Goal: Task Accomplishment & Management: Manage account settings

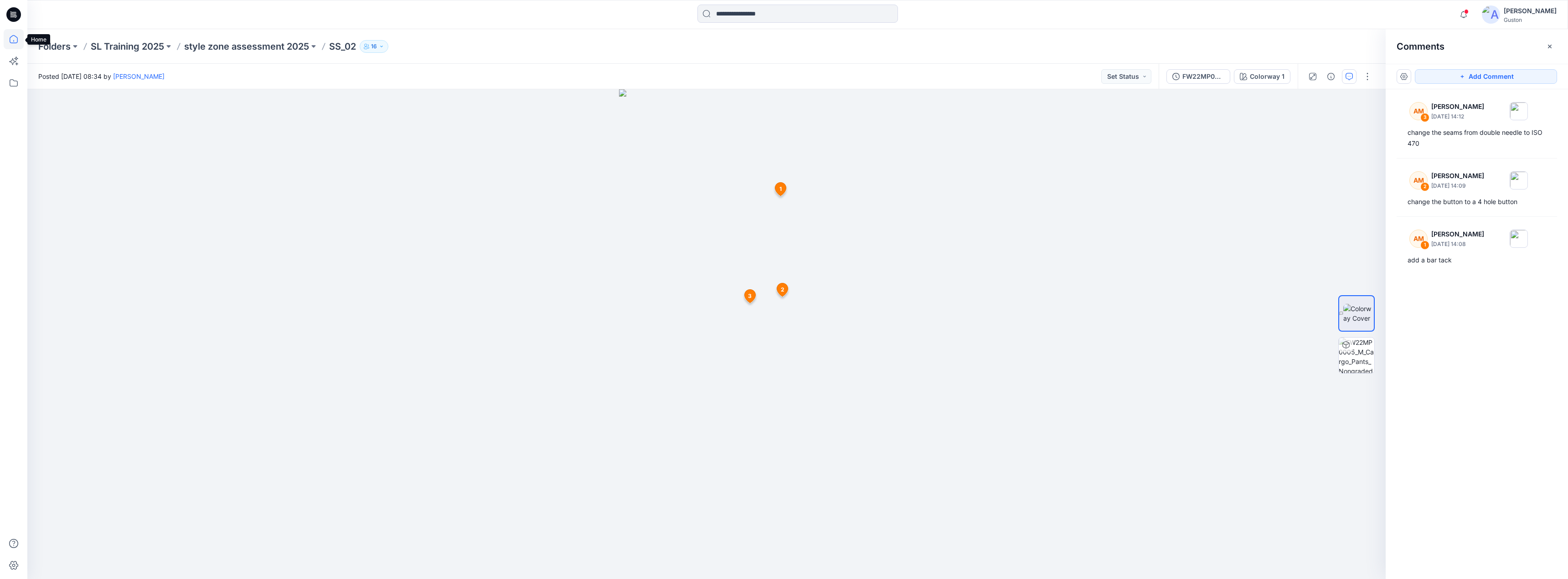
click at [12, 38] on icon at bounding box center [14, 40] width 20 height 20
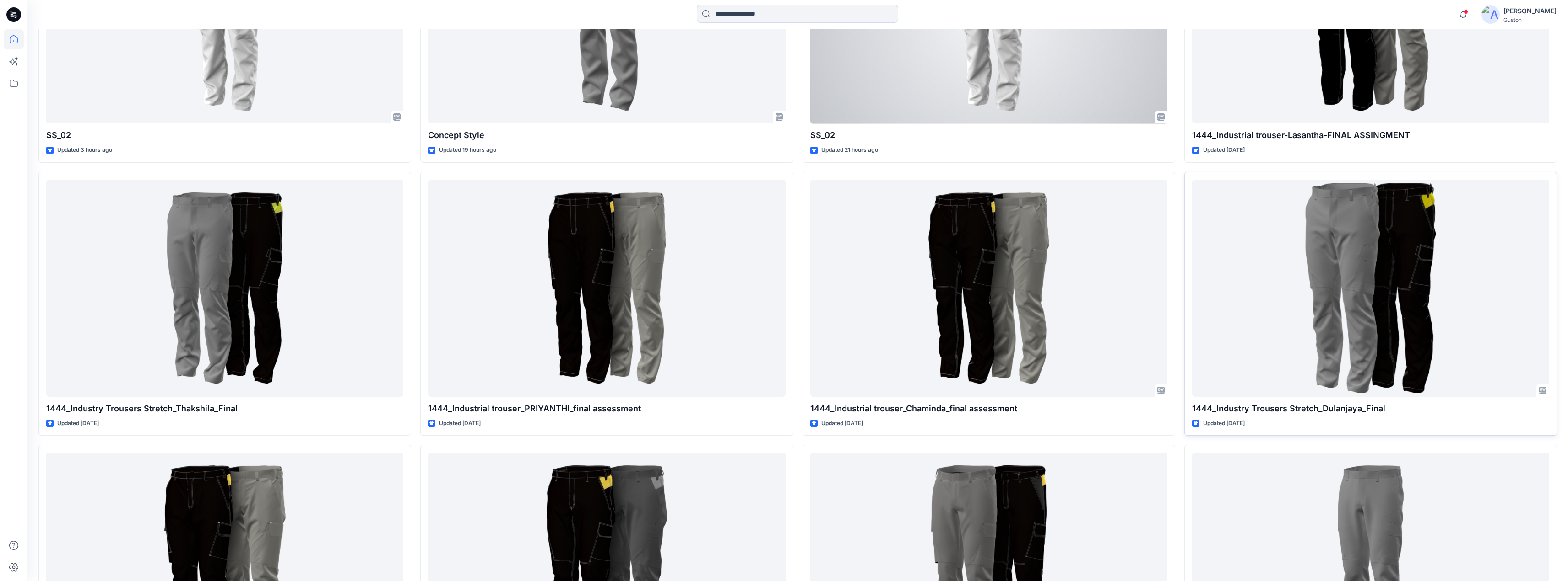
scroll to position [457, 0]
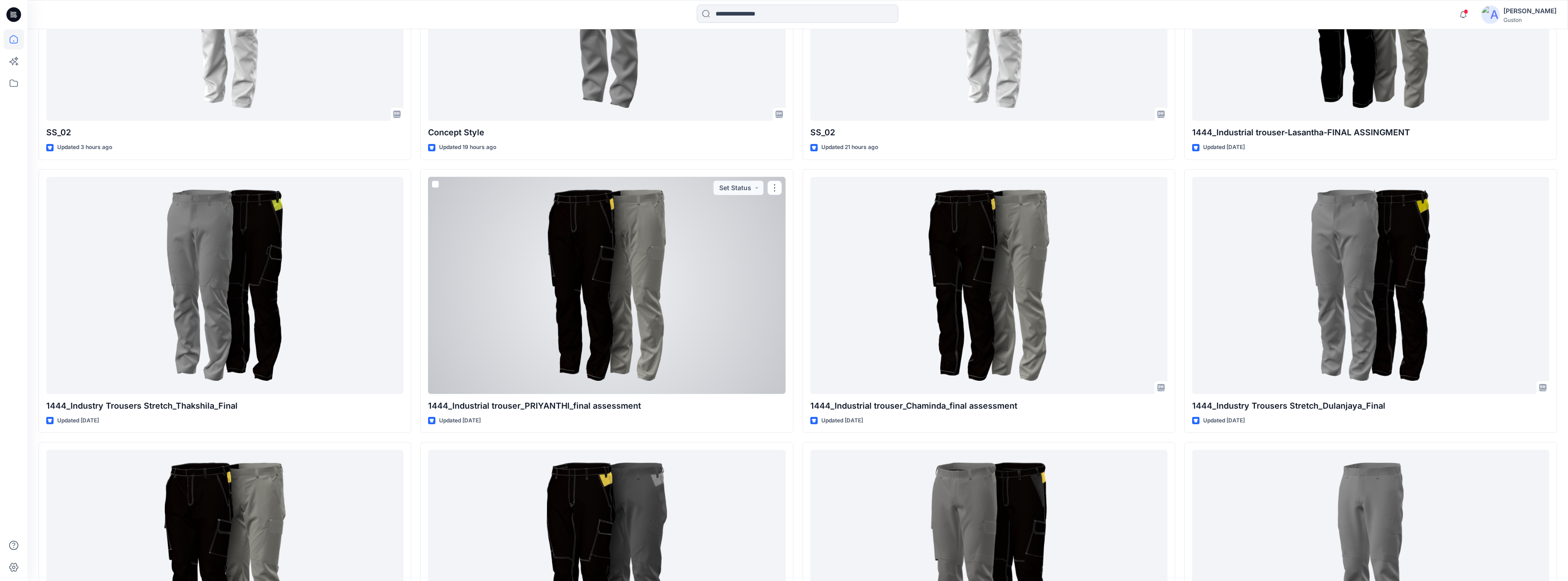
click at [579, 269] on div at bounding box center [606, 285] width 357 height 218
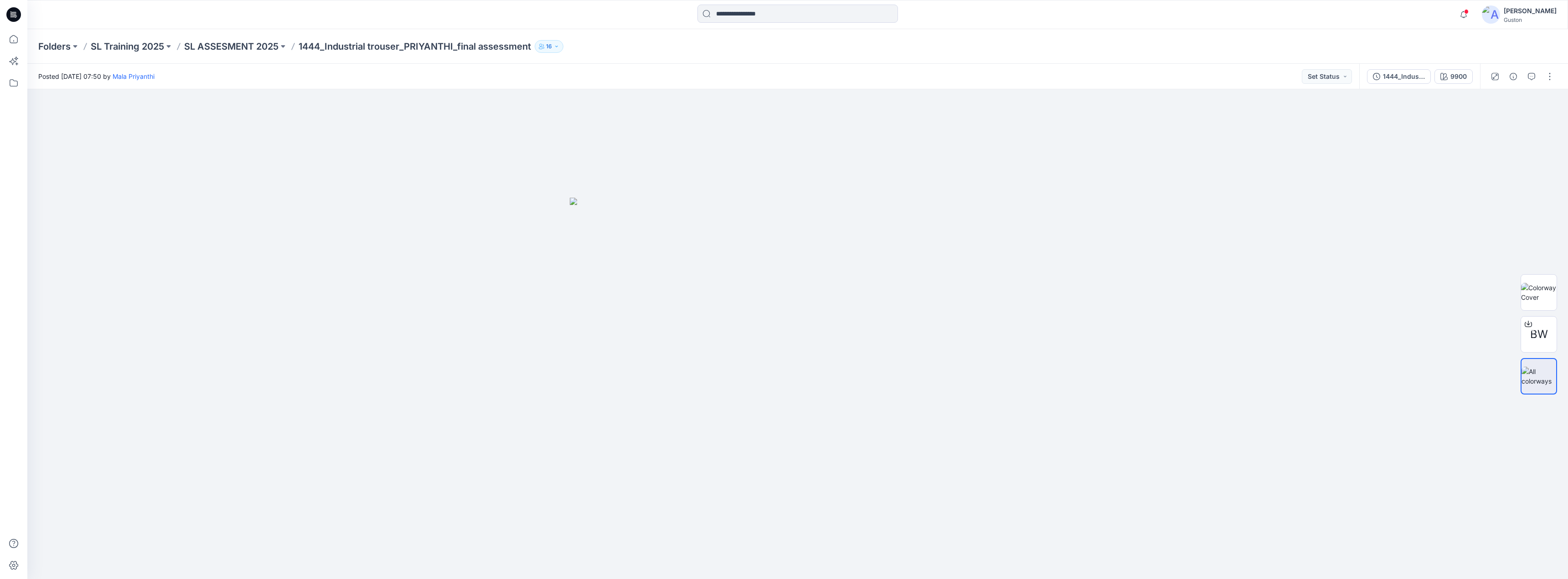
click at [557, 46] on button "16" at bounding box center [549, 46] width 29 height 13
click at [746, 128] on div at bounding box center [797, 334] width 1540 height 490
click at [1549, 289] on img at bounding box center [1538, 292] width 35 height 19
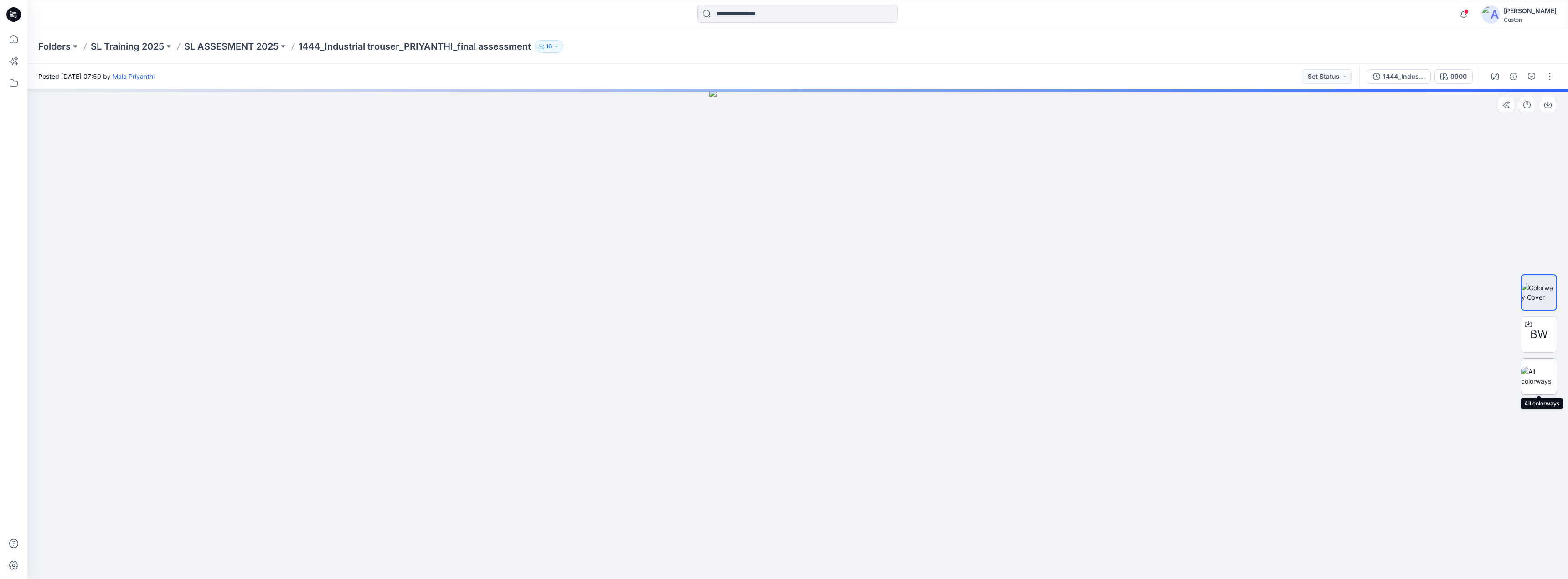
click at [1536, 371] on img at bounding box center [1538, 376] width 35 height 19
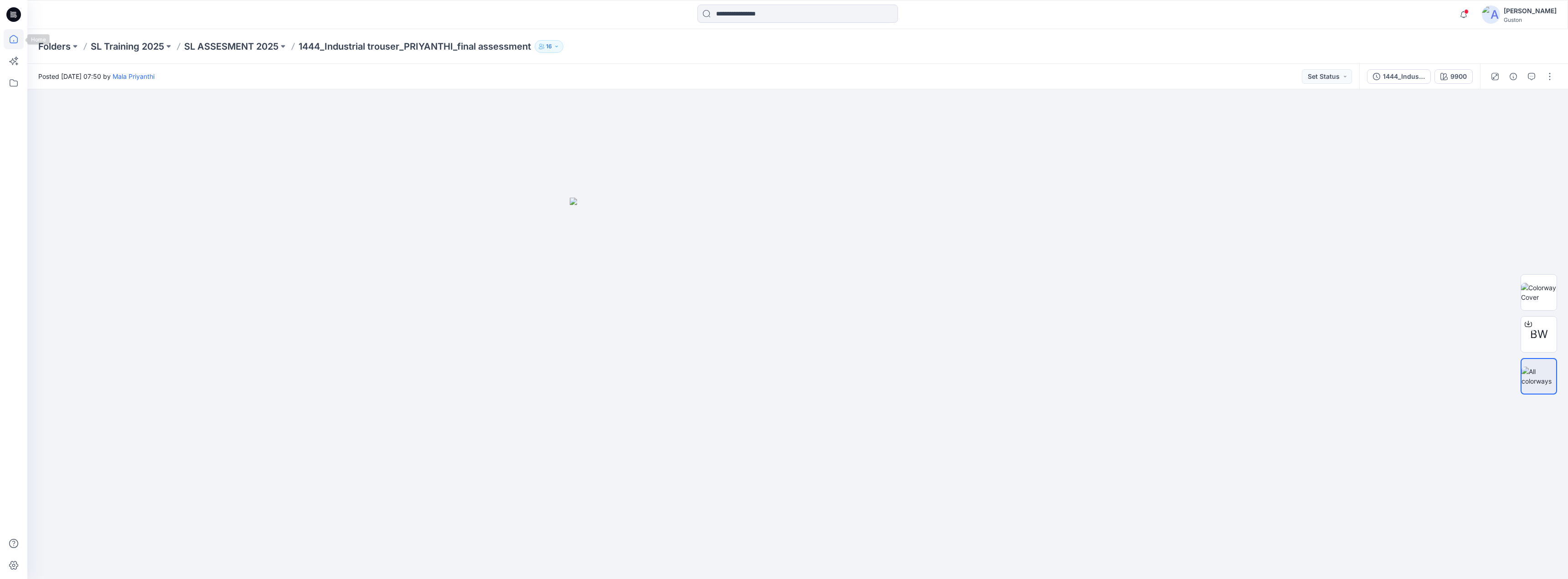
click at [8, 37] on icon at bounding box center [14, 40] width 20 height 20
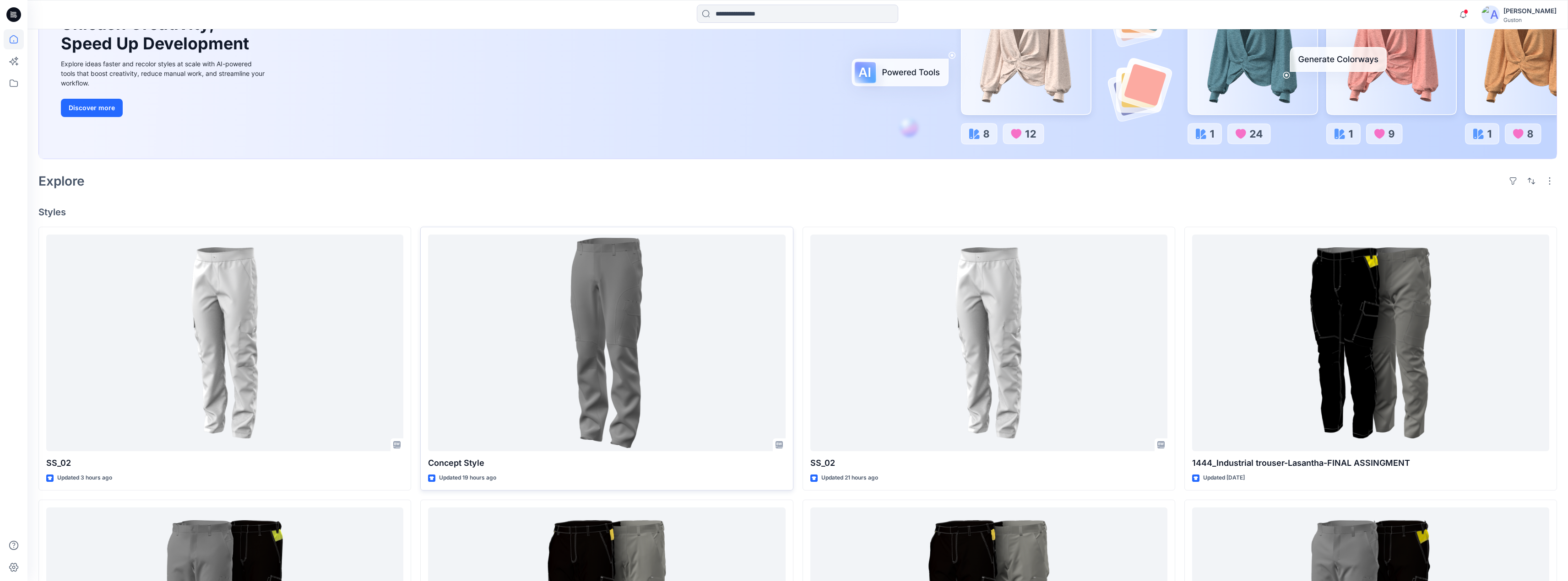
scroll to position [229, 0]
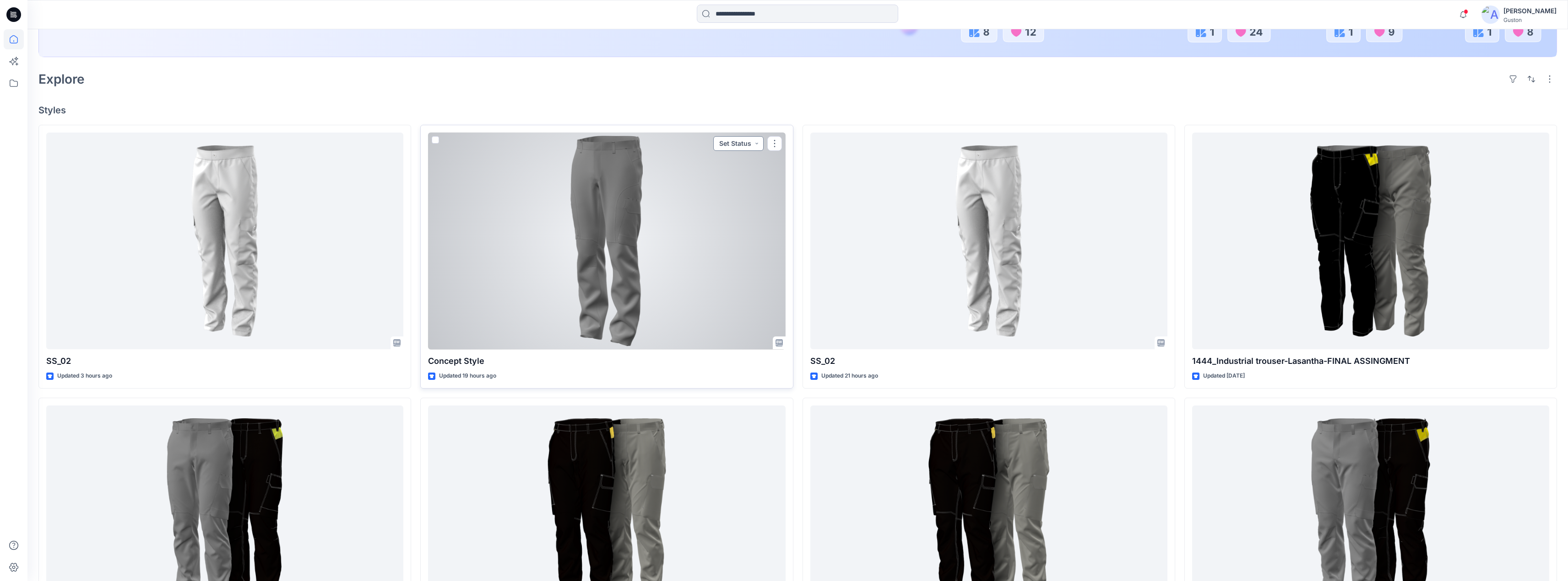
click at [752, 145] on button "Set Status" at bounding box center [737, 143] width 50 height 14
drag, startPoint x: 726, startPoint y: 246, endPoint x: 711, endPoint y: 245, distance: 15.0
click at [726, 246] on p "New comments" at bounding box center [723, 246] width 47 height 12
click at [753, 143] on button "New comments" at bounding box center [730, 143] width 68 height 14
click at [718, 222] on p "Rejected" at bounding box center [713, 226] width 26 height 12
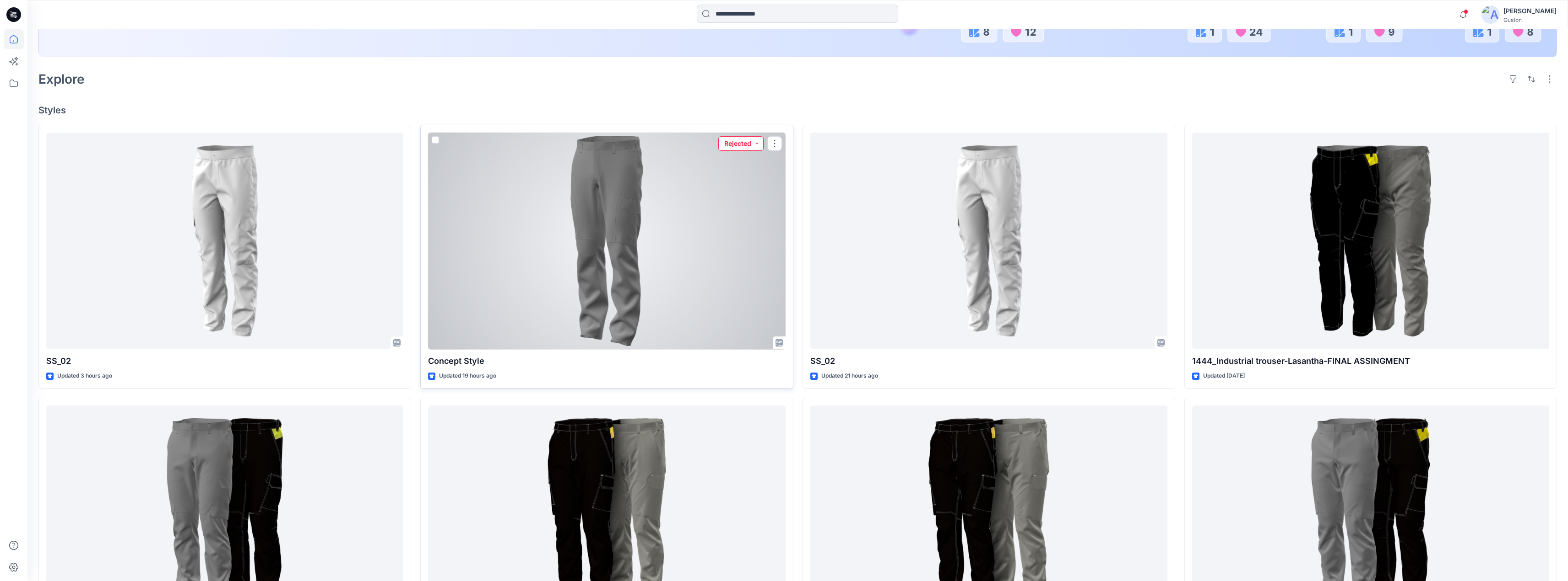
click at [759, 146] on button "Rejected" at bounding box center [740, 143] width 45 height 14
click at [727, 185] on p "In progres" at bounding box center [715, 186] width 31 height 12
click at [756, 144] on button "In progres" at bounding box center [737, 143] width 51 height 14
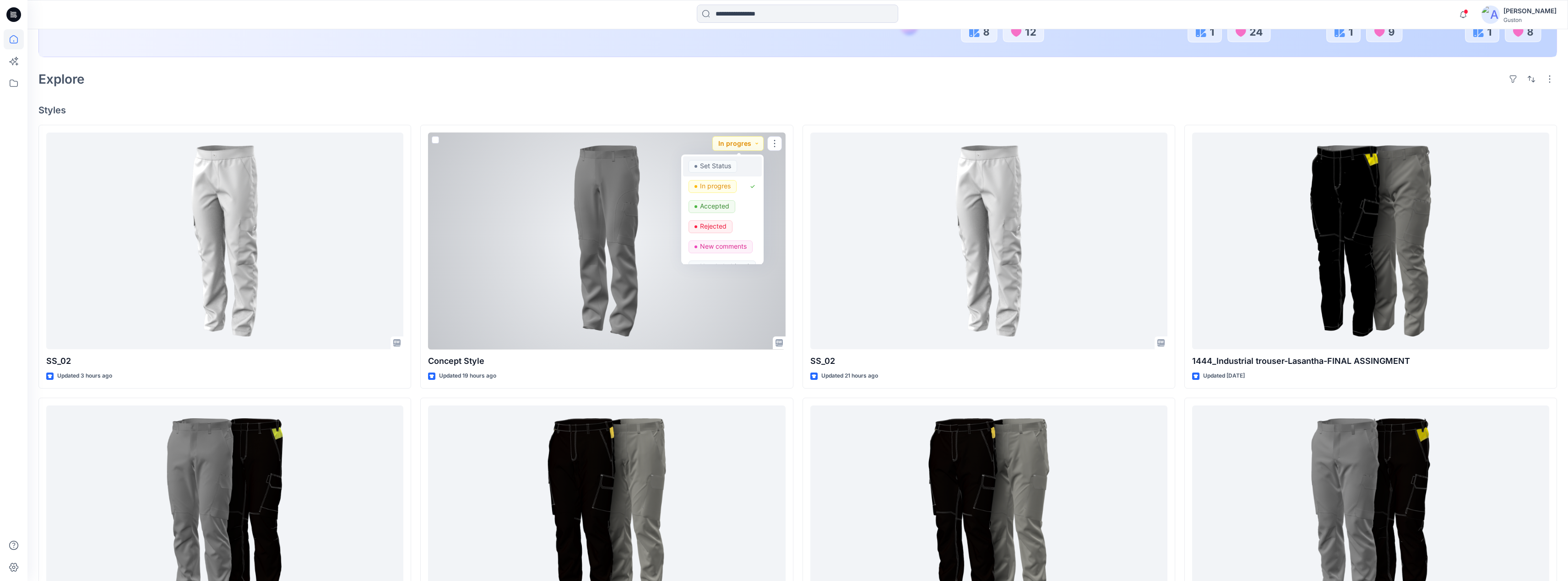
click at [718, 163] on p "Set Status" at bounding box center [715, 166] width 31 height 12
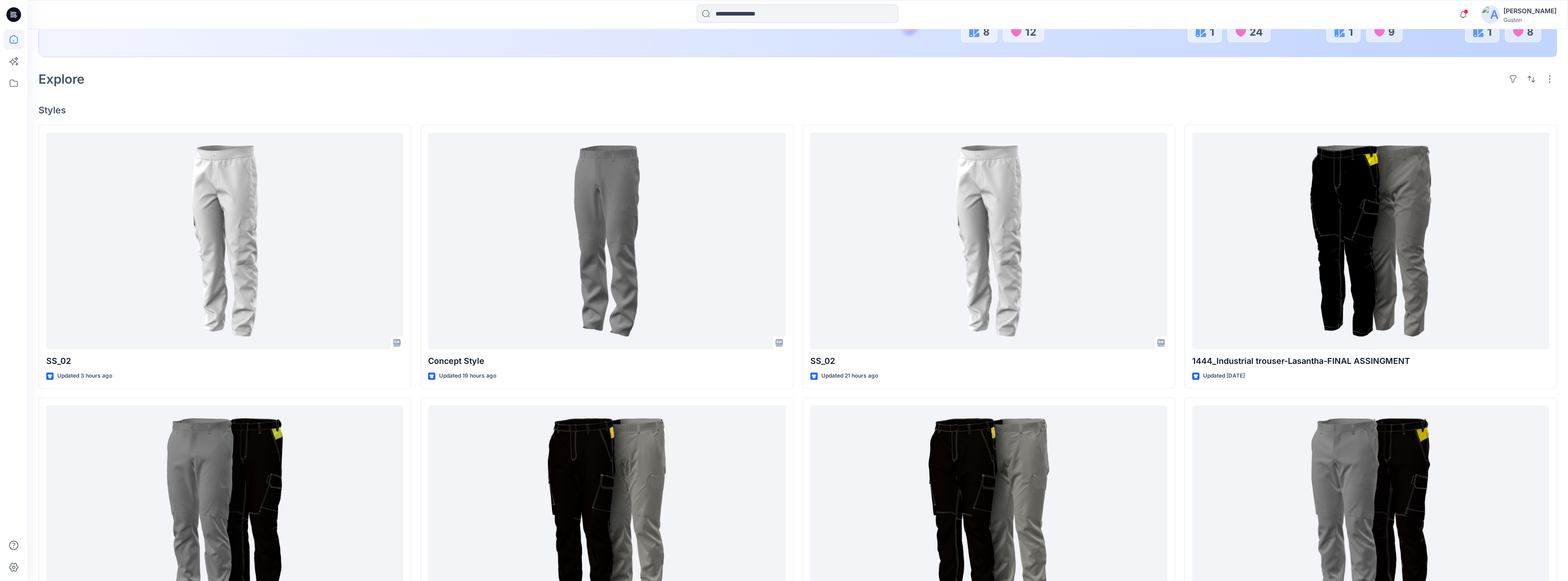
click at [704, 97] on div "Welcome back, [PERSON_NAME] New New Unleash Creativity, Speed Up Development Ex…" at bounding box center [797, 390] width 1540 height 1178
